Goal: Find specific fact: Find specific fact

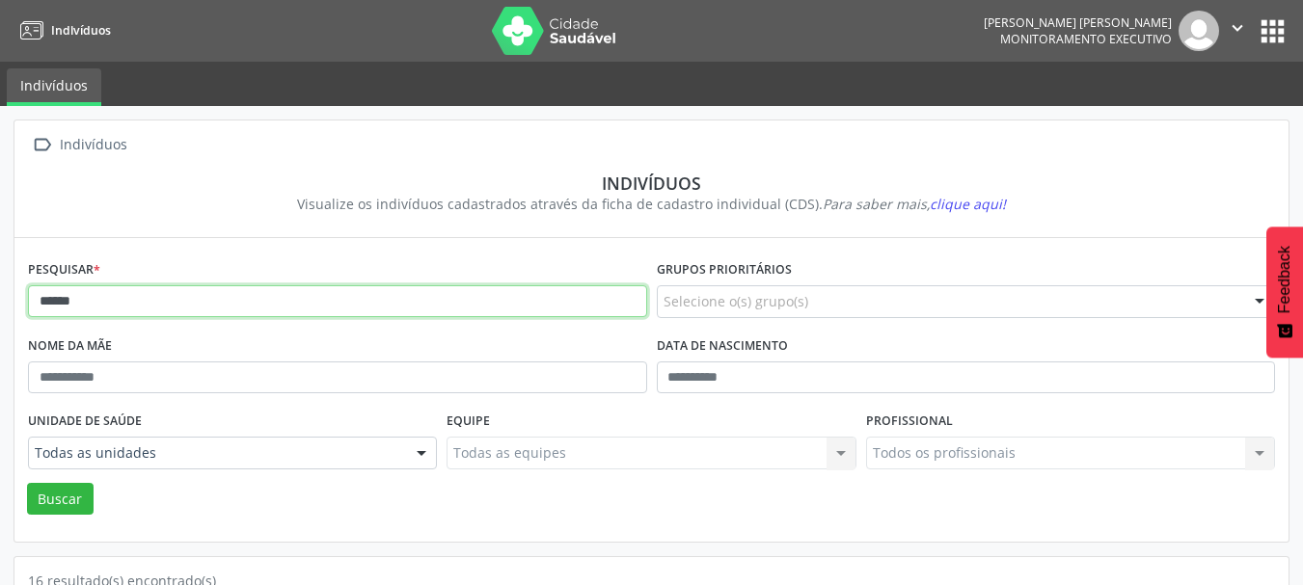
drag, startPoint x: 150, startPoint y: 316, endPoint x: 0, endPoint y: 309, distance: 150.6
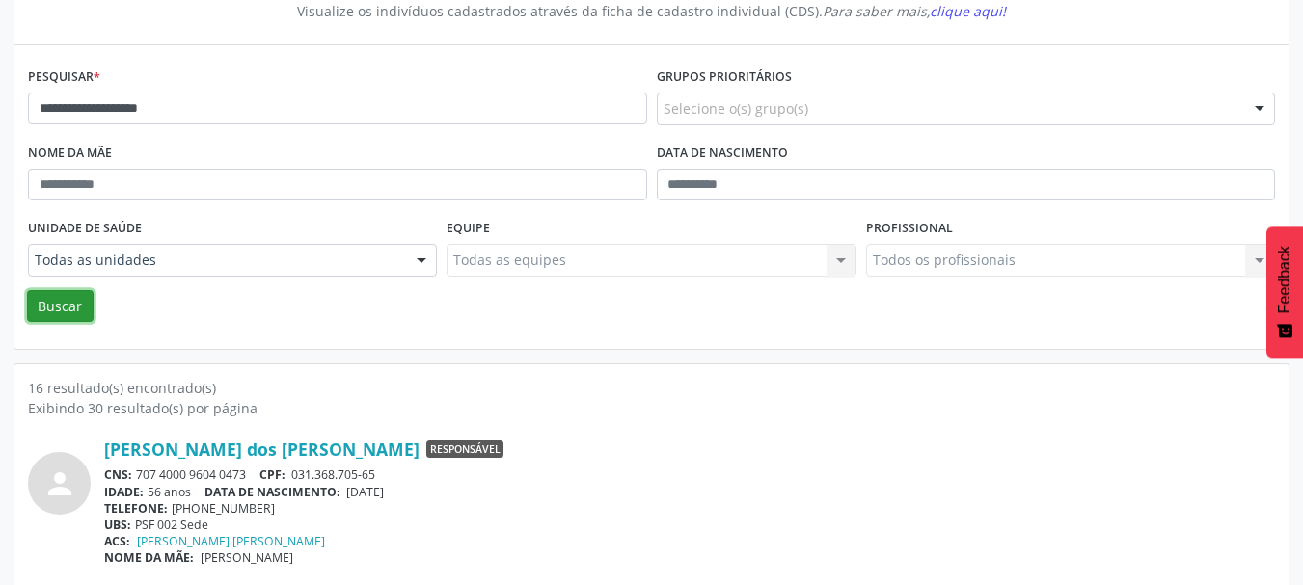
click at [63, 294] on button "Buscar" at bounding box center [60, 306] width 67 height 33
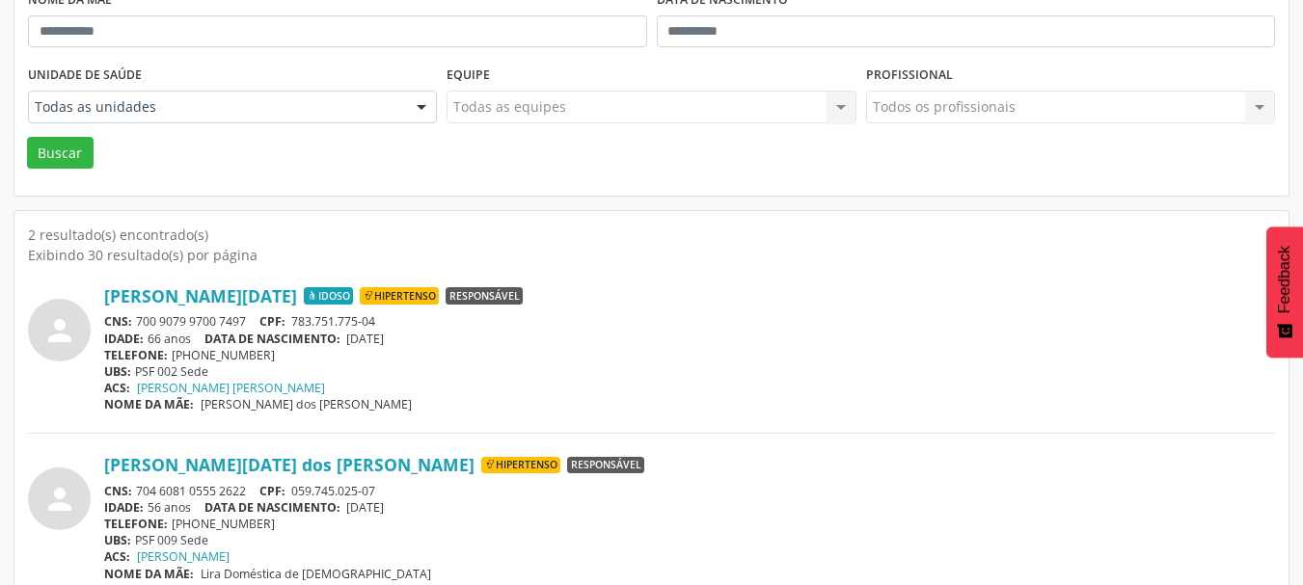
scroll to position [371, 0]
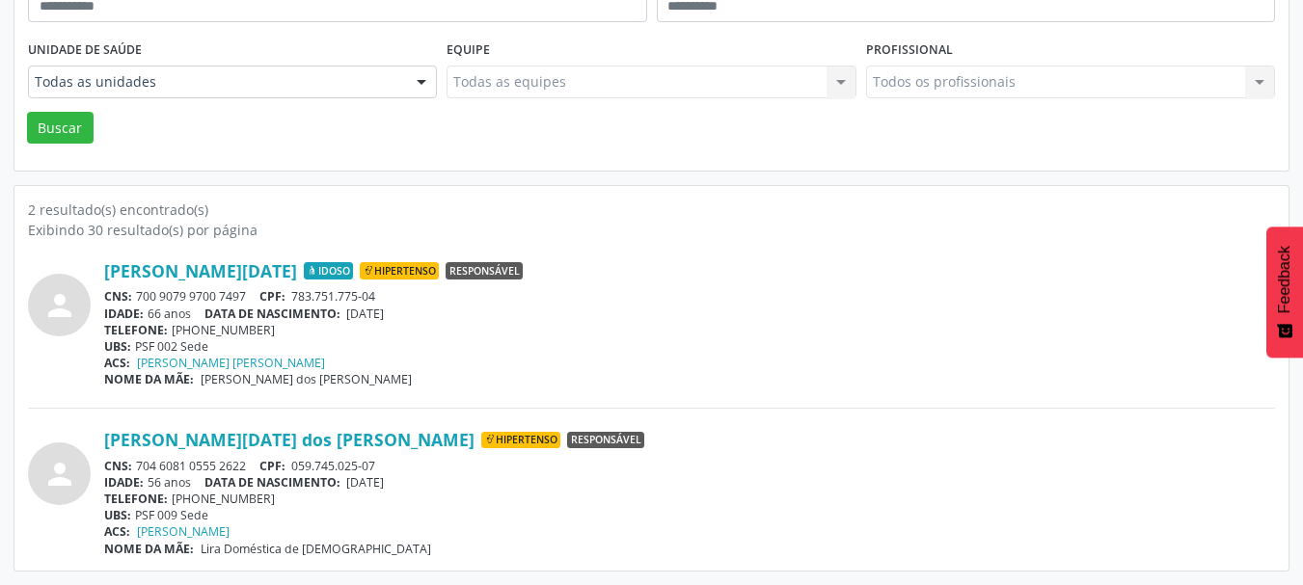
click at [260, 293] on div "CNS: 700 9079 9700 7497 CPF: 783.751.775-04" at bounding box center [689, 296] width 1170 height 16
drag, startPoint x: 246, startPoint y: 293, endPoint x: 133, endPoint y: 299, distance: 113.0
click at [134, 299] on div "CNS: 700 9079 9700 7497 CPF: 783.751.775-04" at bounding box center [689, 296] width 1170 height 16
copy div "700 9079 9700 7497"
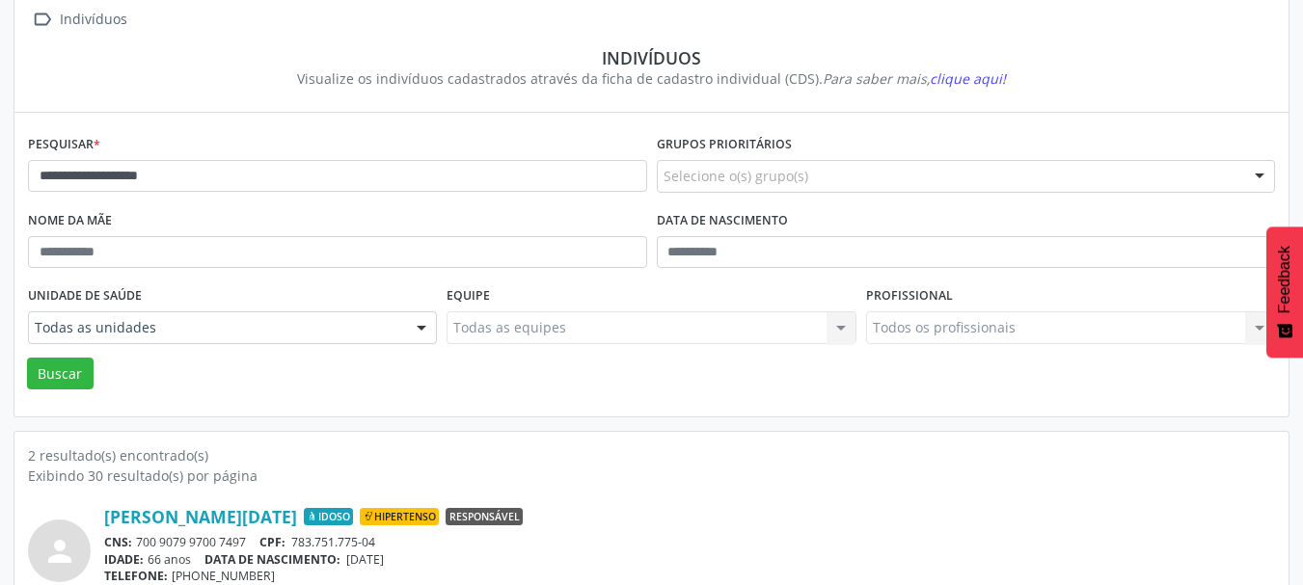
scroll to position [82, 0]
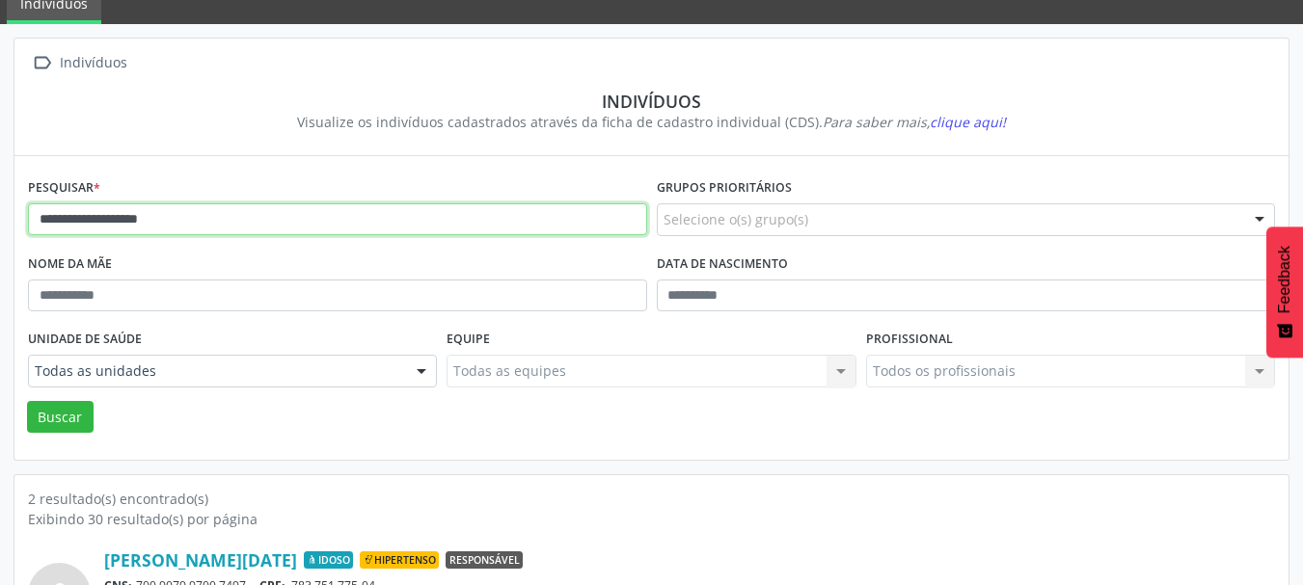
drag, startPoint x: 138, startPoint y: 217, endPoint x: 0, endPoint y: 206, distance: 138.3
click at [0, 206] on div "**********" at bounding box center [651, 449] width 1303 height 850
type input "**********"
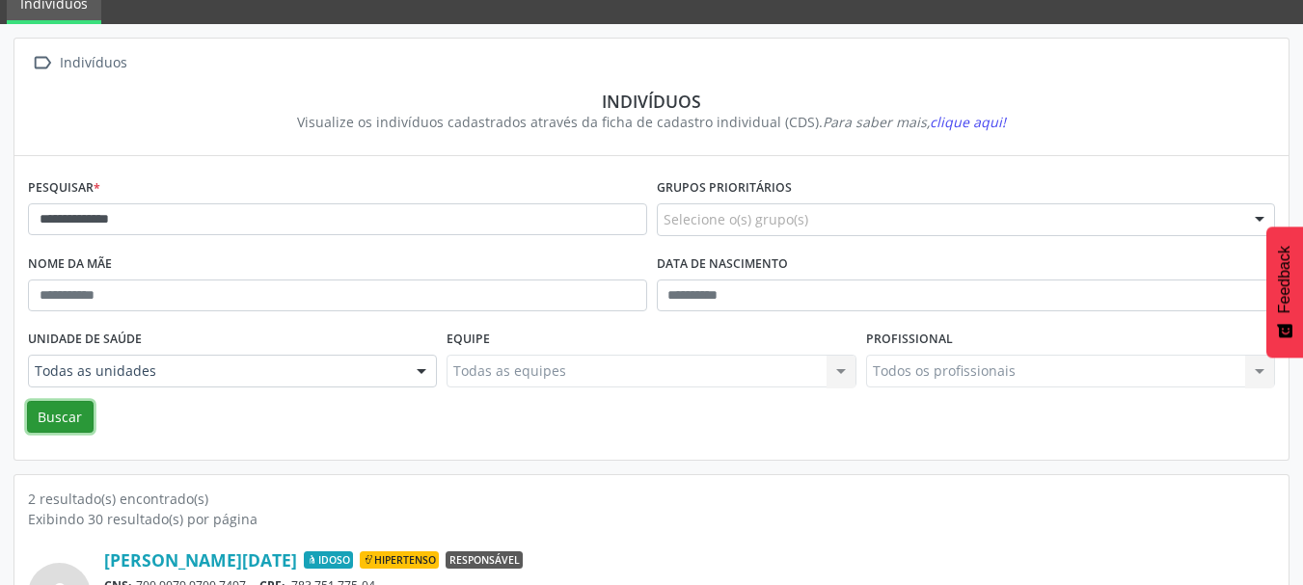
click at [71, 423] on button "Buscar" at bounding box center [60, 417] width 67 height 33
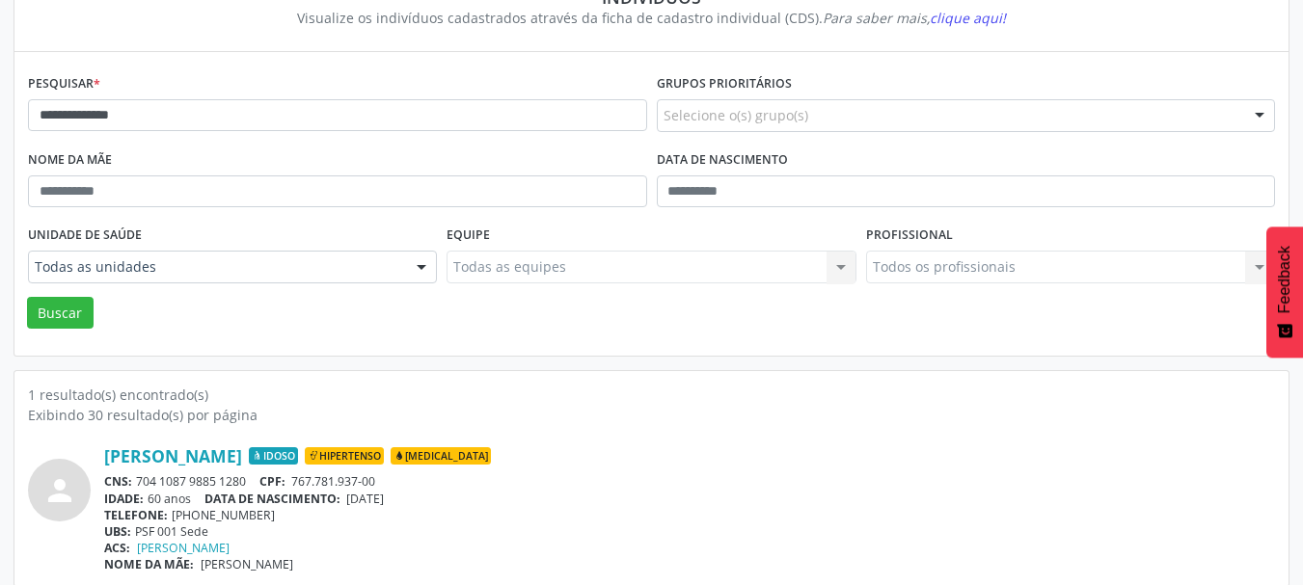
scroll to position [202, 0]
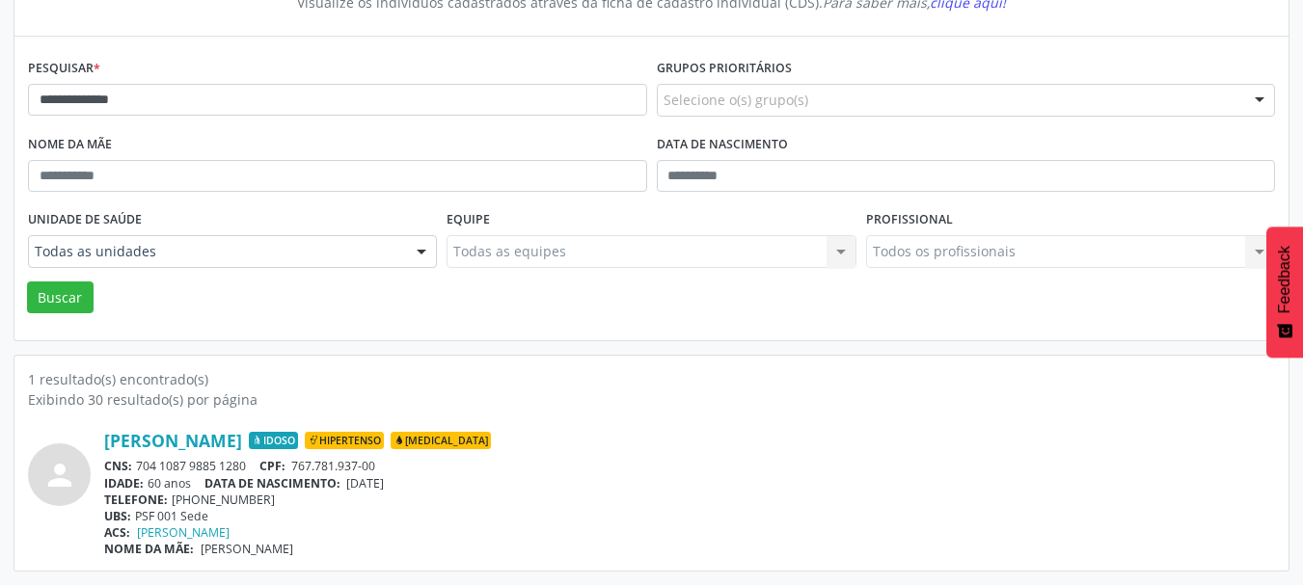
drag, startPoint x: 250, startPoint y: 471, endPoint x: 140, endPoint y: 469, distance: 109.9
click at [140, 469] on div "CNS: 704 1087 9885 1280 CPF: 767.781.937-00" at bounding box center [689, 466] width 1170 height 16
copy div "704 1087 9885 1280"
